Goal: Transaction & Acquisition: Book appointment/travel/reservation

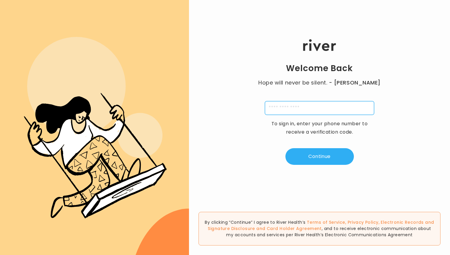
click at [281, 106] on input "tel" at bounding box center [319, 108] width 109 height 14
type input "**********"
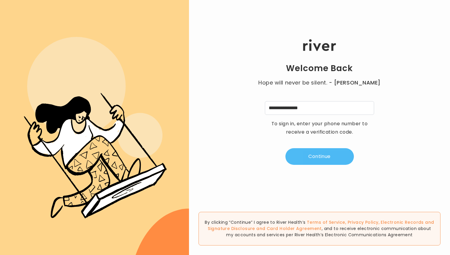
click at [318, 151] on button "Continue" at bounding box center [319, 156] width 68 height 17
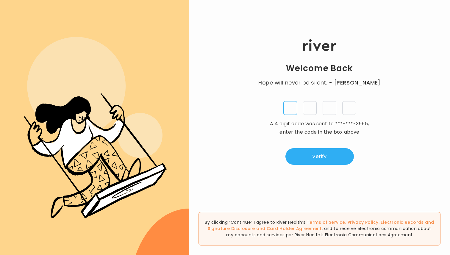
click at [288, 113] on input "tel" at bounding box center [290, 108] width 14 height 14
paste input "*"
type input "*"
paste input "*"
type input "*"
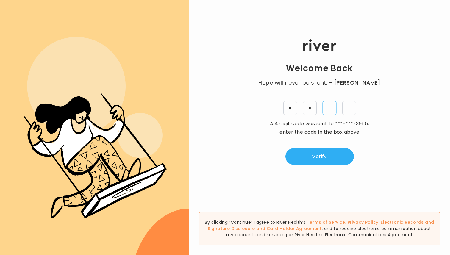
paste input "*"
type input "*"
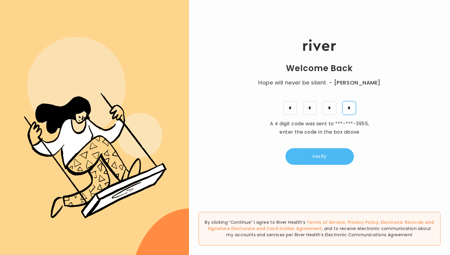
type input "*"
click at [302, 150] on button "Verify" at bounding box center [319, 156] width 68 height 17
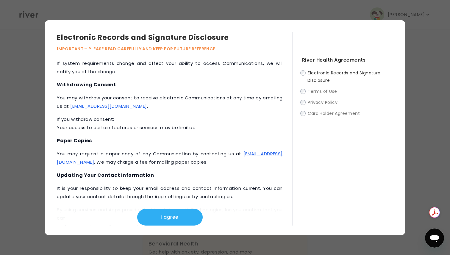
scroll to position [277, 0]
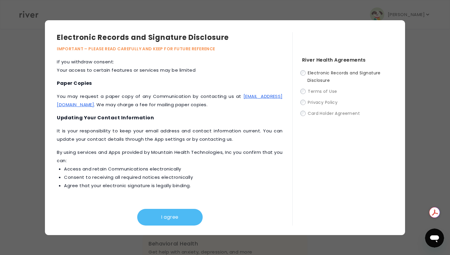
click at [174, 223] on button "I agree" at bounding box center [169, 217] width 65 height 17
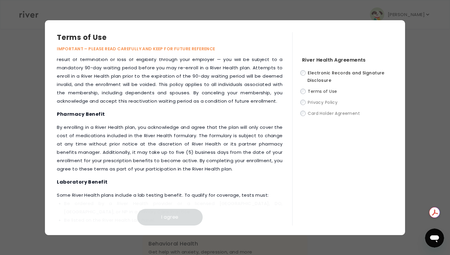
scroll to position [808, 0]
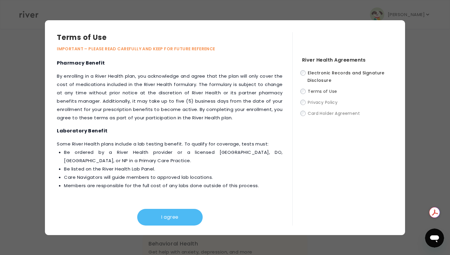
click at [170, 220] on button "I agree" at bounding box center [169, 217] width 65 height 17
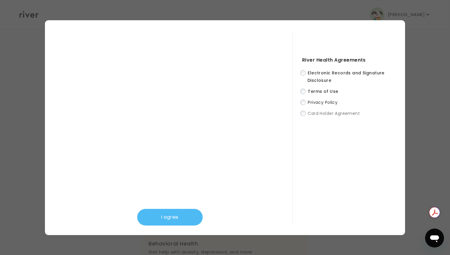
click at [165, 221] on button "I agree" at bounding box center [169, 217] width 65 height 17
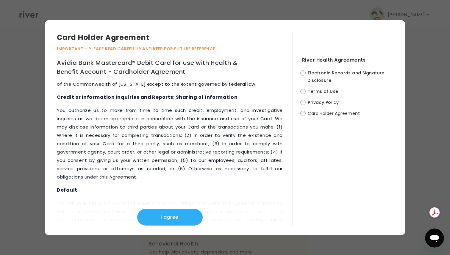
scroll to position [2988, 0]
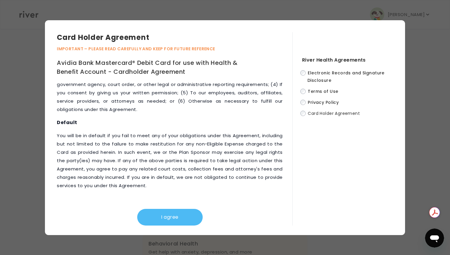
click at [172, 213] on button "I agree" at bounding box center [169, 217] width 65 height 17
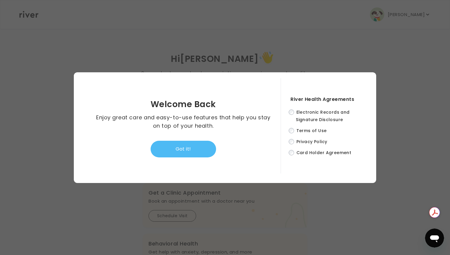
click at [181, 147] on button "Got it!" at bounding box center [183, 149] width 65 height 17
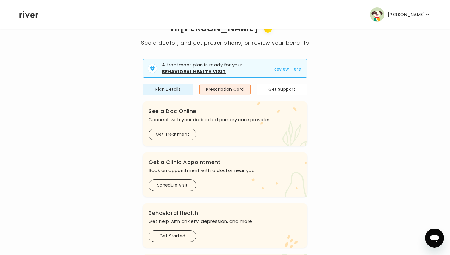
scroll to position [0, 0]
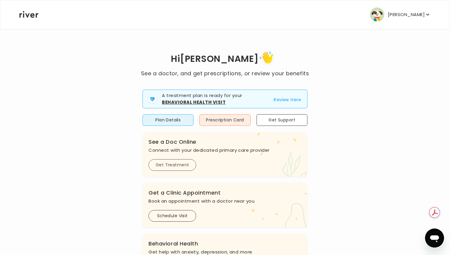
click at [162, 167] on button "Get Treatment" at bounding box center [173, 165] width 48 height 12
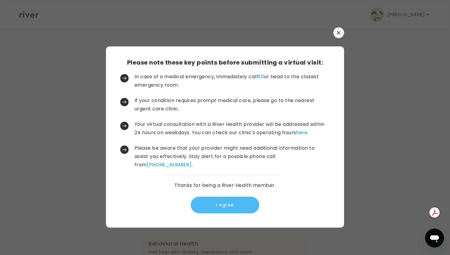
click at [223, 205] on button "I Agree" at bounding box center [225, 205] width 68 height 17
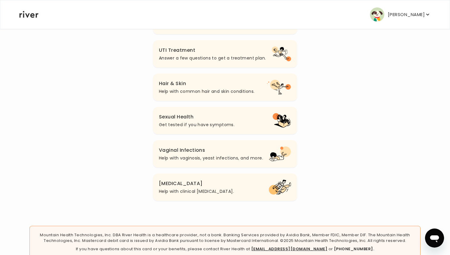
scroll to position [205, 0]
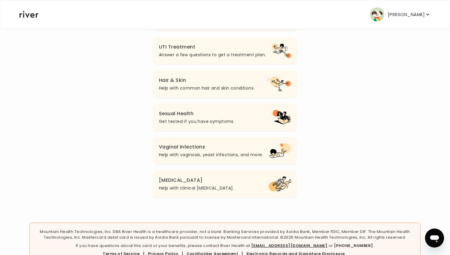
click at [187, 121] on p "Get tested if you have symptoms." at bounding box center [197, 121] width 76 height 7
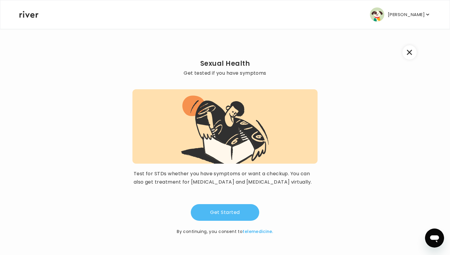
click at [220, 213] on button "Get Started" at bounding box center [225, 212] width 68 height 17
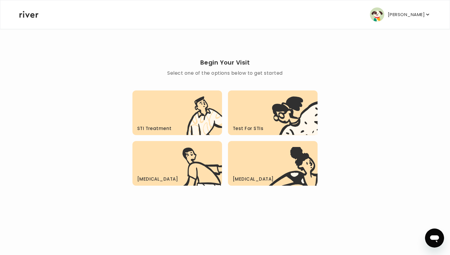
click at [260, 109] on div "Test For STIs .c{fill:#303030}.d{fill:#fff8ed}.e{fill:#ffe0af}.f{fill:none}" at bounding box center [273, 112] width 90 height 45
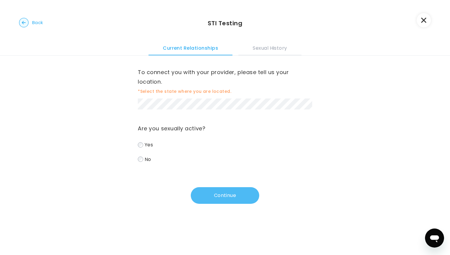
click at [210, 194] on button "Continue" at bounding box center [225, 195] width 68 height 17
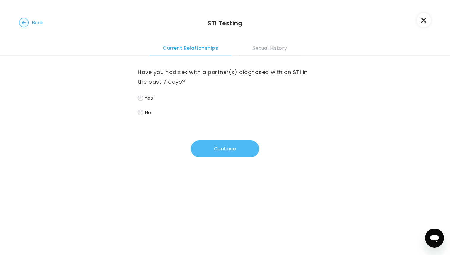
click at [213, 145] on button "Continue" at bounding box center [225, 148] width 68 height 17
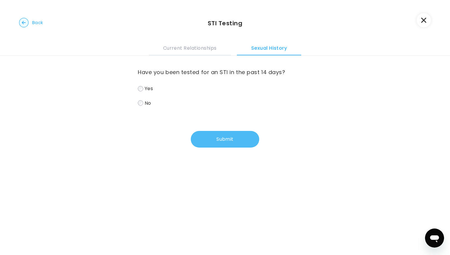
click at [230, 143] on button "Submit" at bounding box center [225, 139] width 68 height 17
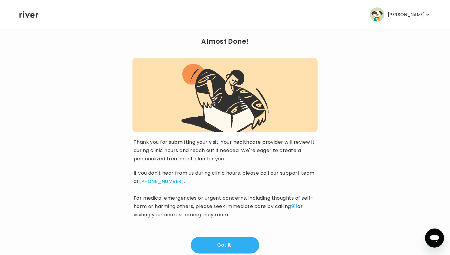
scroll to position [35, 0]
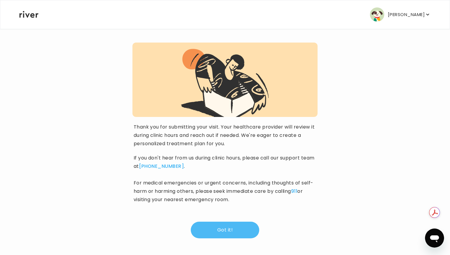
click at [222, 228] on button "Got it!" at bounding box center [225, 230] width 68 height 17
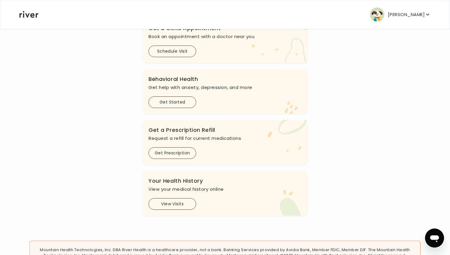
scroll to position [178, 0]
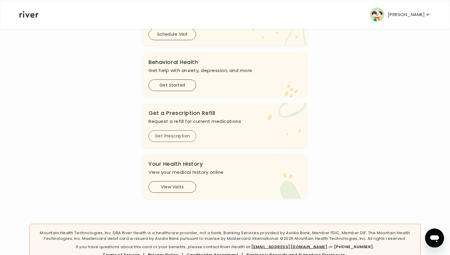
click at [165, 135] on button "Get Prescription" at bounding box center [173, 136] width 48 height 12
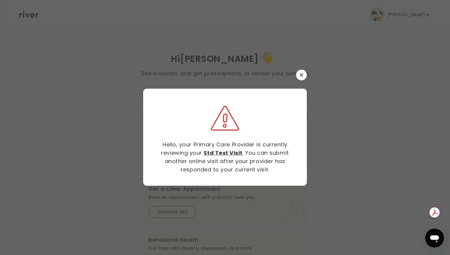
click at [301, 74] on icon "button" at bounding box center [301, 74] width 3 height 3
